Goal: Book appointment/travel/reservation

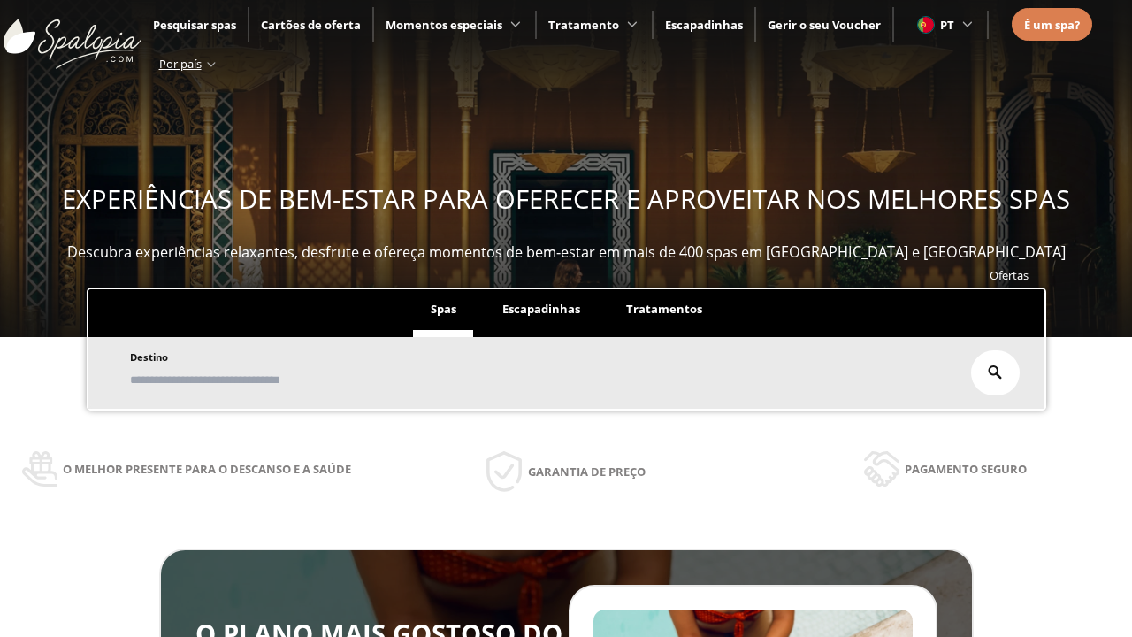
scroll to position [301, 0]
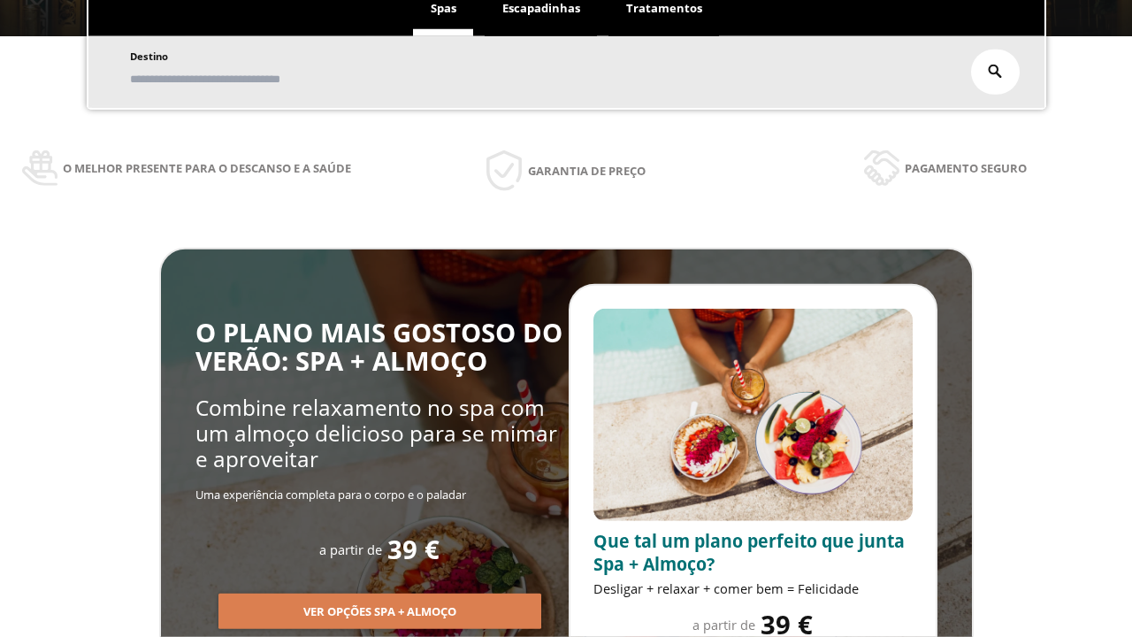
click at [541, 9] on span "Escapadinhas" at bounding box center [541, 8] width 78 height 16
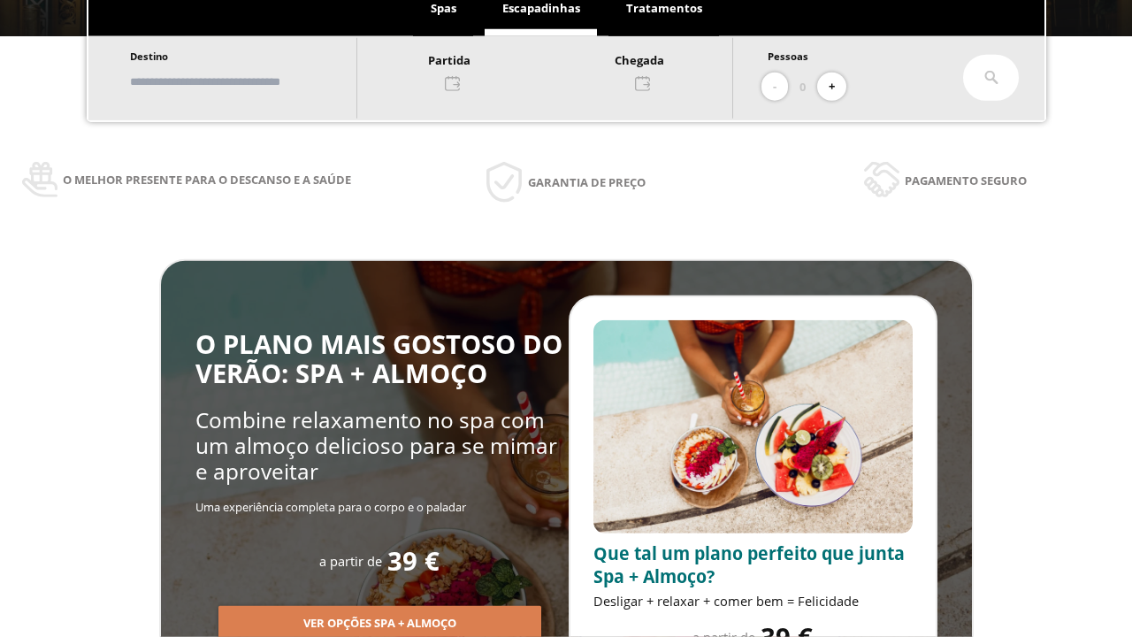
click at [249, 81] on input "text" at bounding box center [235, 81] width 220 height 31
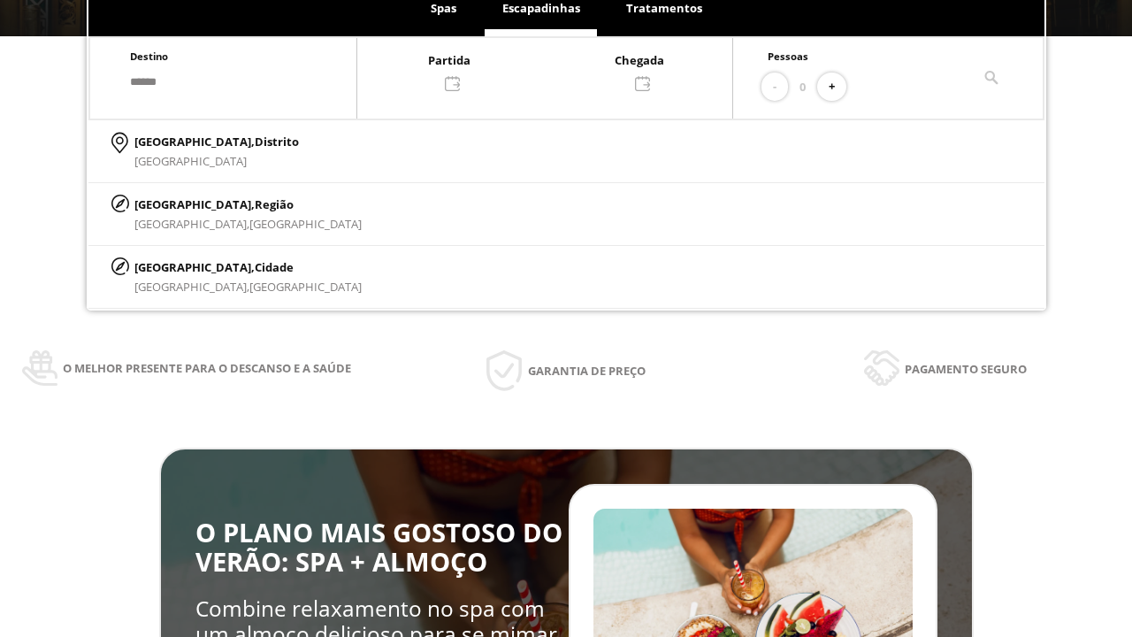
type input "******"
click at [177, 266] on p "[GEOGRAPHIC_DATA], Cidade" at bounding box center [247, 266] width 227 height 19
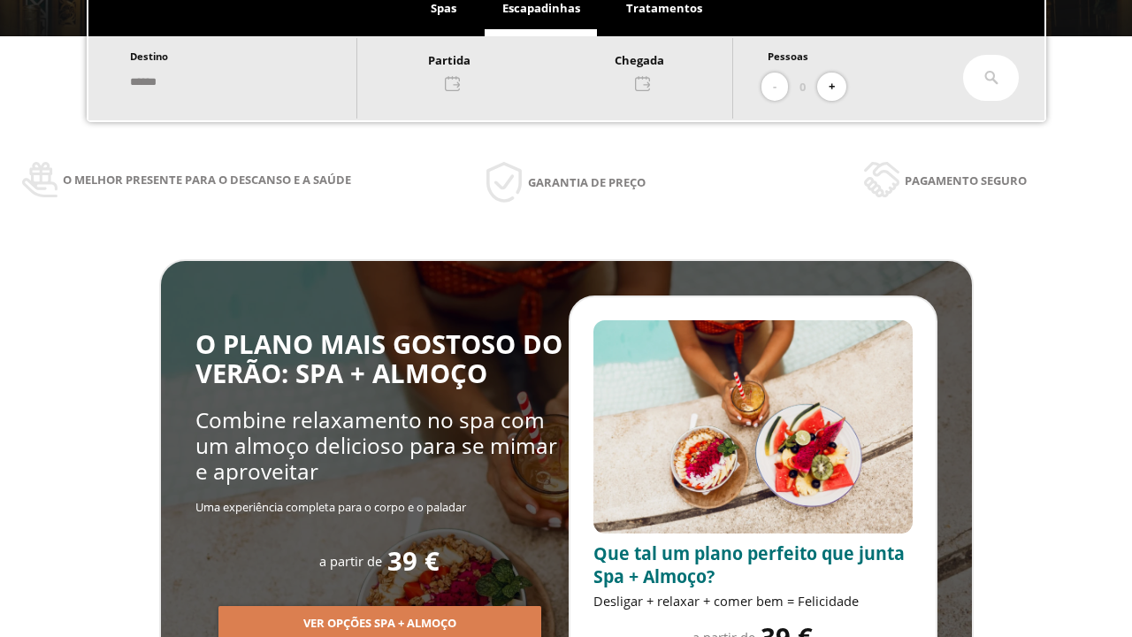
click at [562, 70] on div at bounding box center [544, 71] width 375 height 42
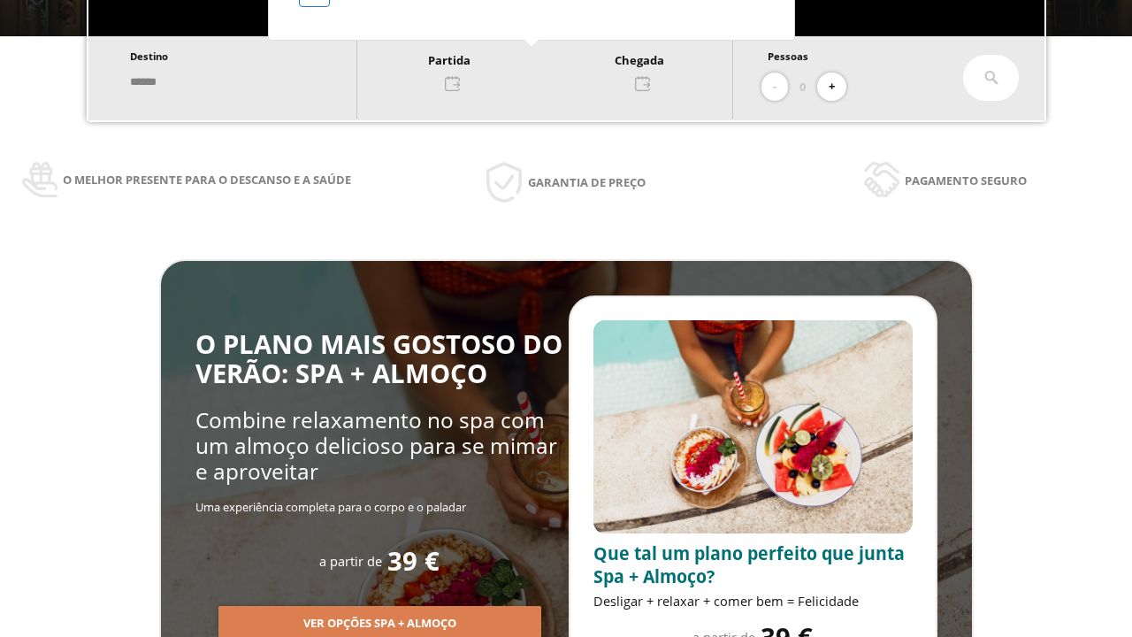
scroll to position [34, 0]
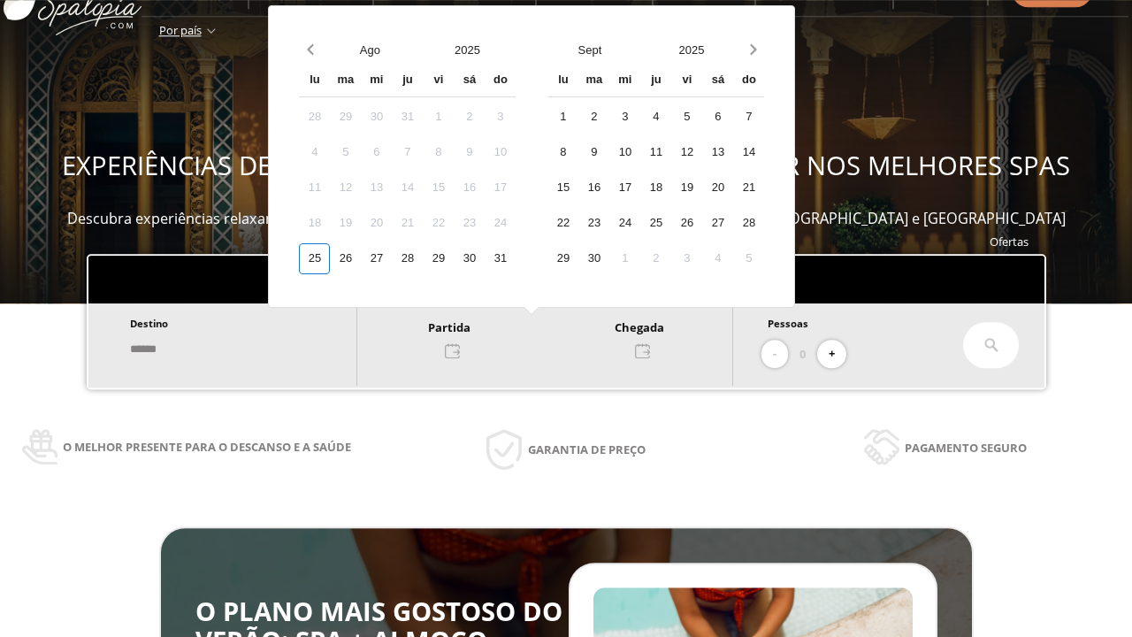
click at [392, 274] on div "27" at bounding box center [376, 258] width 31 height 31
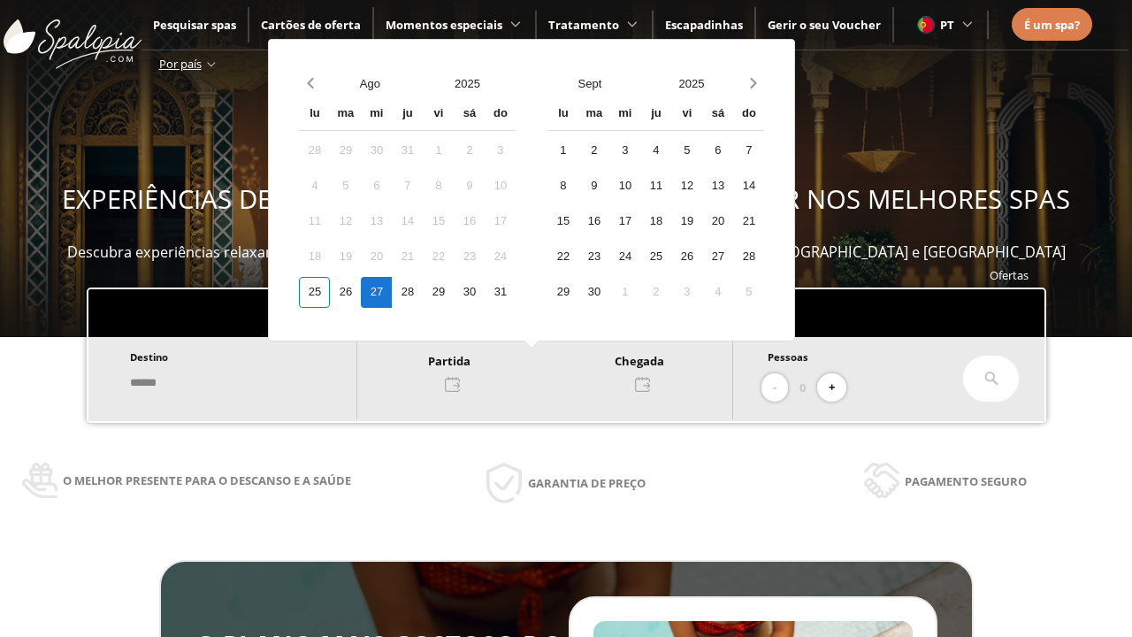
click at [423, 292] on div "28" at bounding box center [407, 292] width 31 height 31
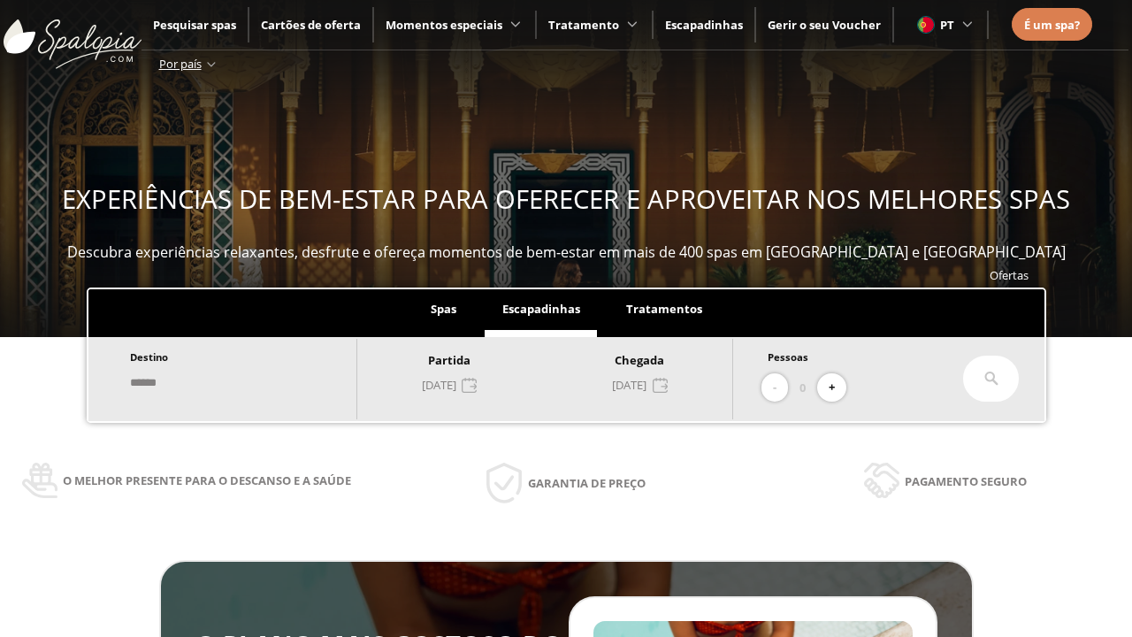
click at [837, 387] on button "+" at bounding box center [831, 387] width 29 height 29
